Goal: Navigation & Orientation: Find specific page/section

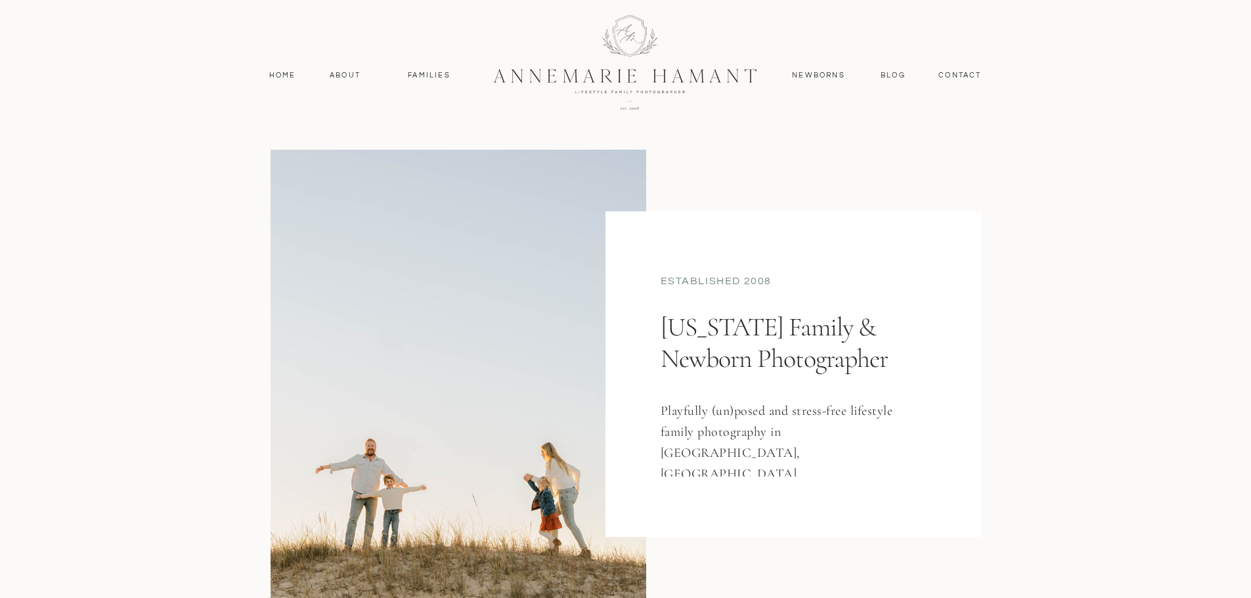
click at [350, 68] on div at bounding box center [625, 60] width 1251 height 120
click at [351, 72] on nav "About" at bounding box center [345, 76] width 38 height 12
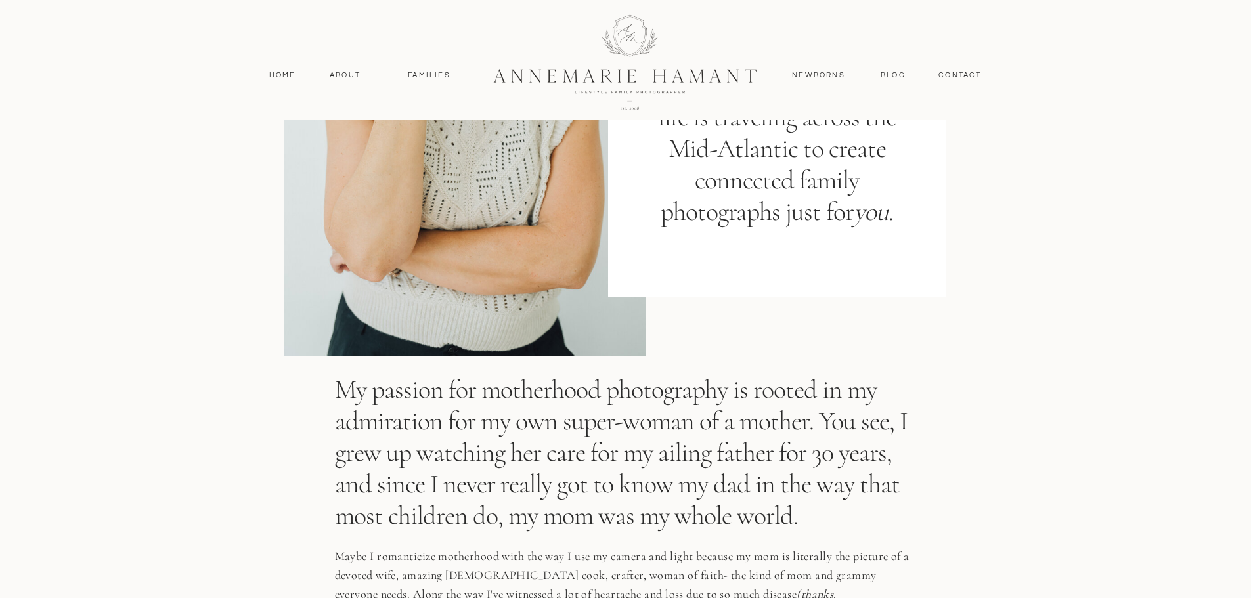
scroll to position [525, 0]
